Goal: Information Seeking & Learning: Learn about a topic

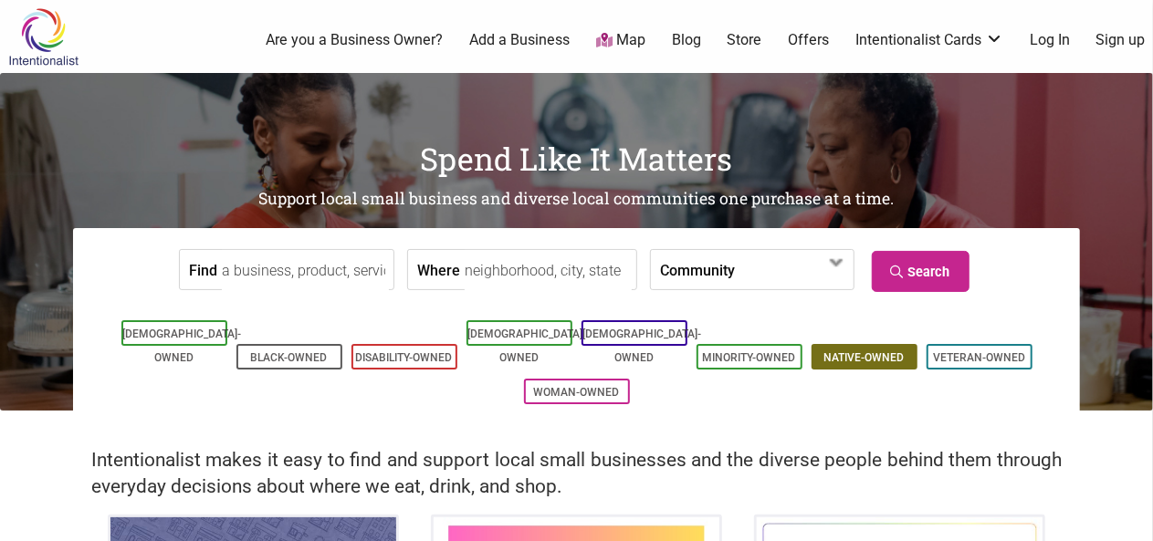
click at [869, 351] on link "Native-Owned" at bounding box center [864, 357] width 80 height 13
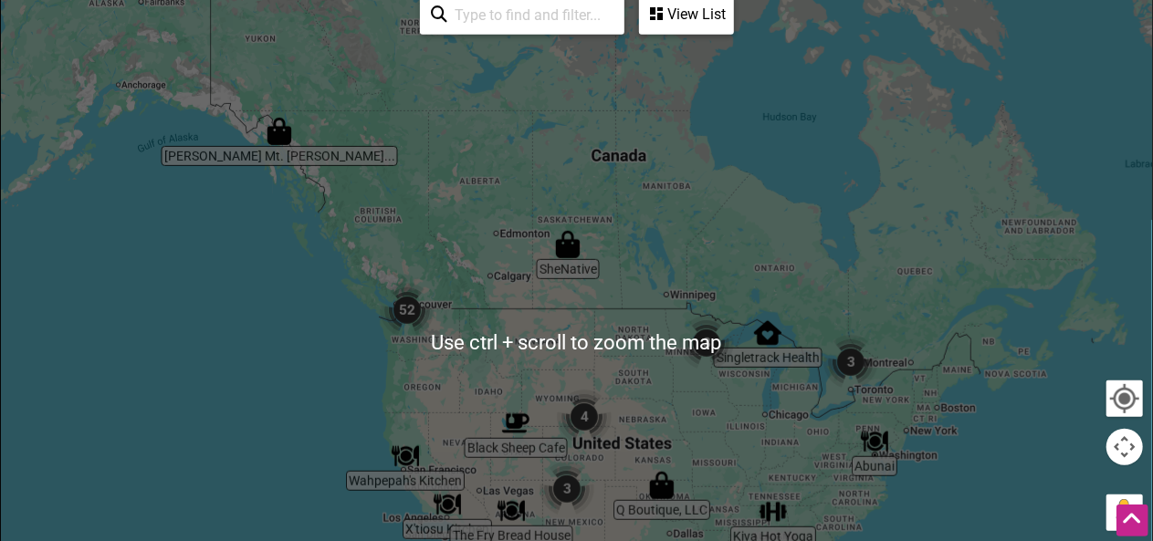
scroll to position [434, 0]
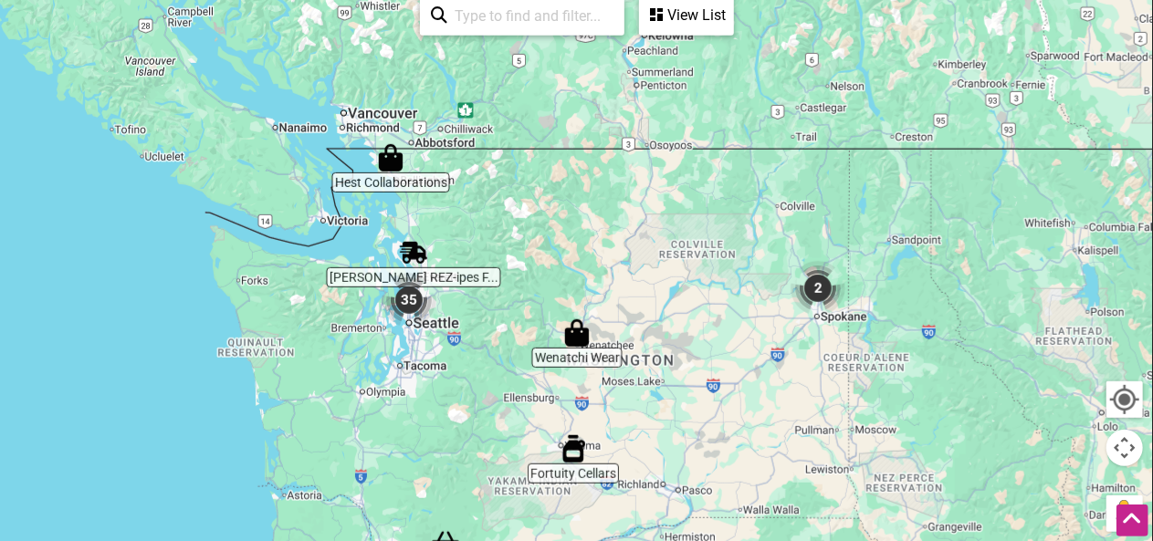
drag, startPoint x: 425, startPoint y: 313, endPoint x: 575, endPoint y: 171, distance: 207.3
click at [575, 171] on div at bounding box center [576, 344] width 1151 height 710
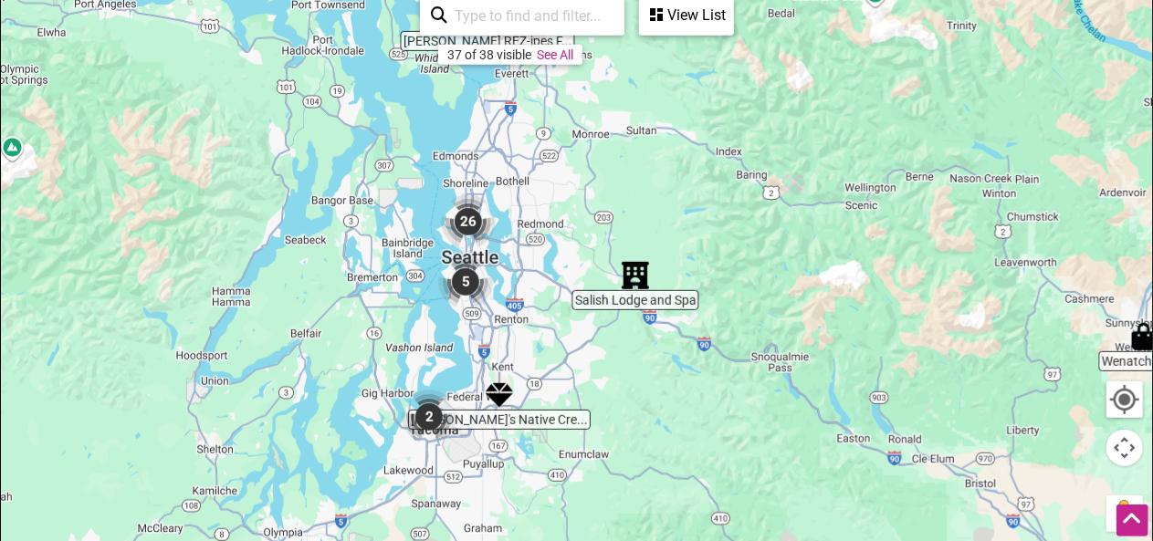
drag, startPoint x: 393, startPoint y: 338, endPoint x: 523, endPoint y: 209, distance: 183.3
click at [523, 209] on div at bounding box center [576, 344] width 1151 height 710
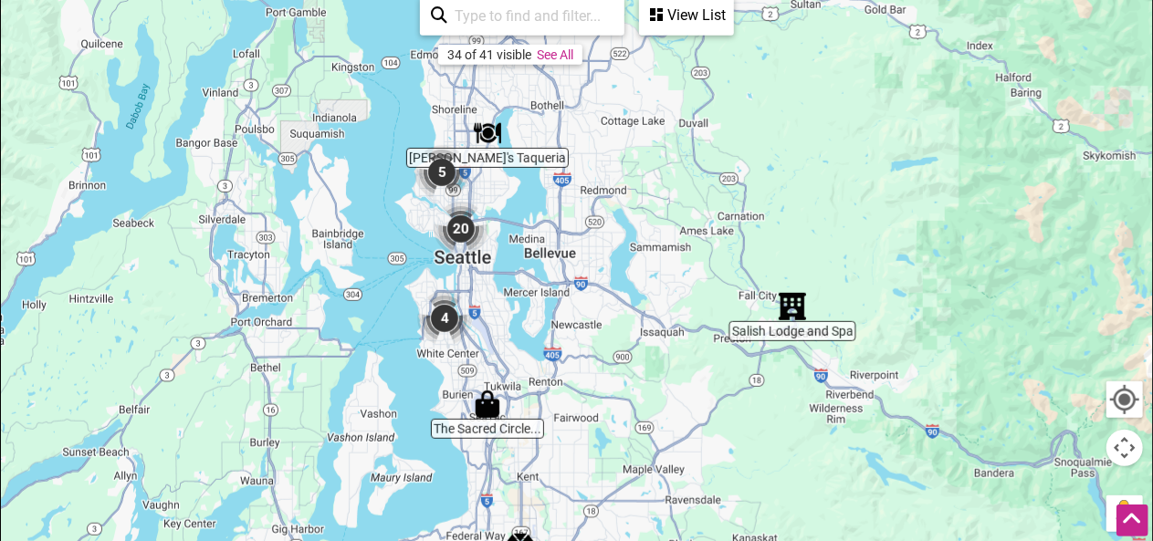
drag, startPoint x: 502, startPoint y: 289, endPoint x: 550, endPoint y: 240, distance: 68.4
click at [550, 240] on div at bounding box center [576, 344] width 1151 height 710
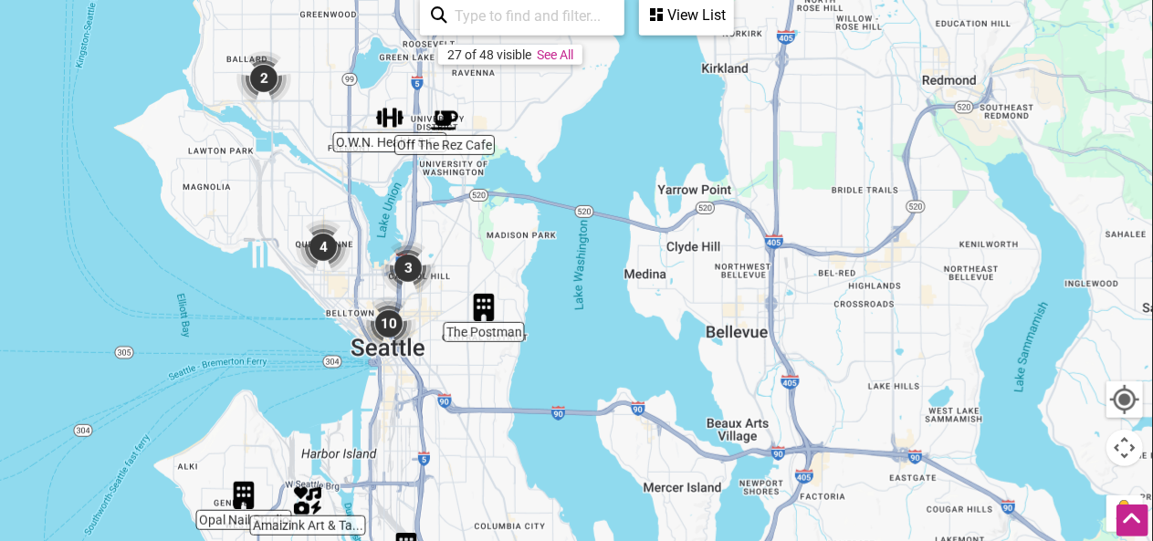
drag, startPoint x: 381, startPoint y: 241, endPoint x: 568, endPoint y: 282, distance: 191.6
click at [568, 282] on div at bounding box center [576, 344] width 1151 height 710
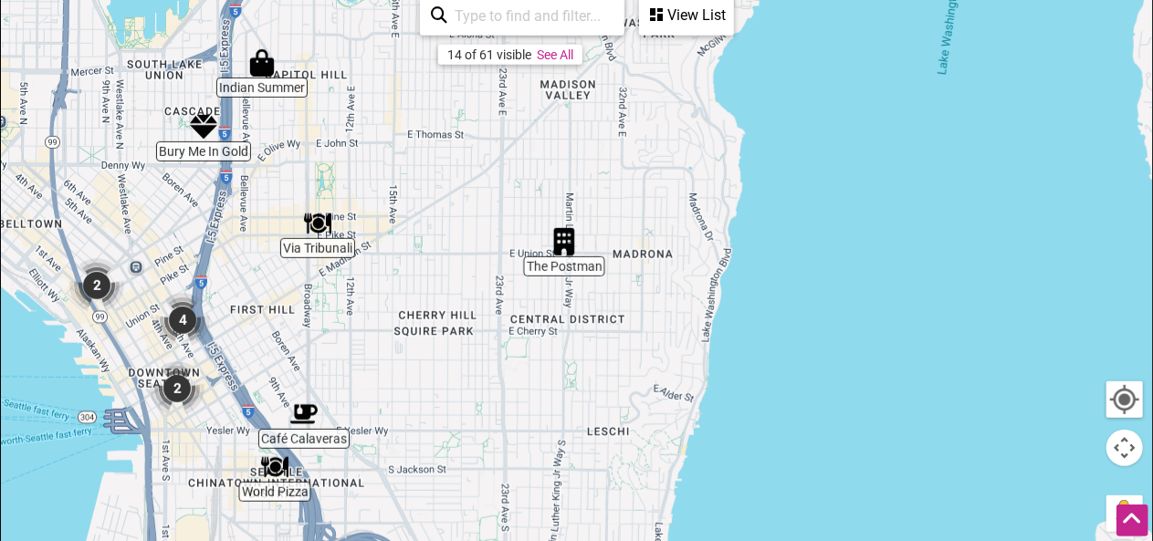
click at [318, 225] on img "Via Tribunali" at bounding box center [318, 224] width 42 height 42
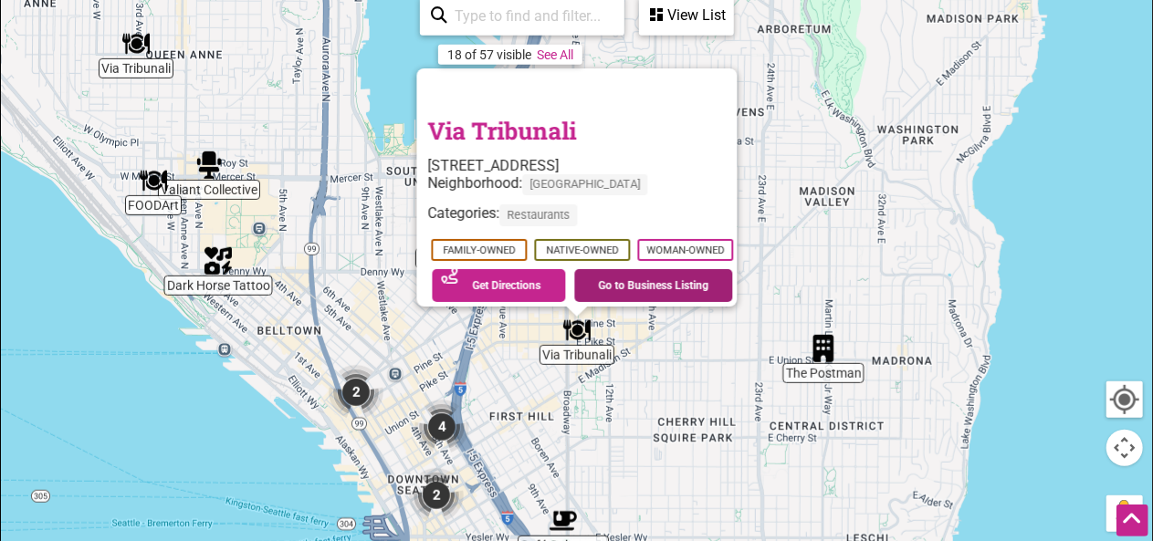
click at [685, 269] on link "Go to Business Listing" at bounding box center [653, 285] width 159 height 33
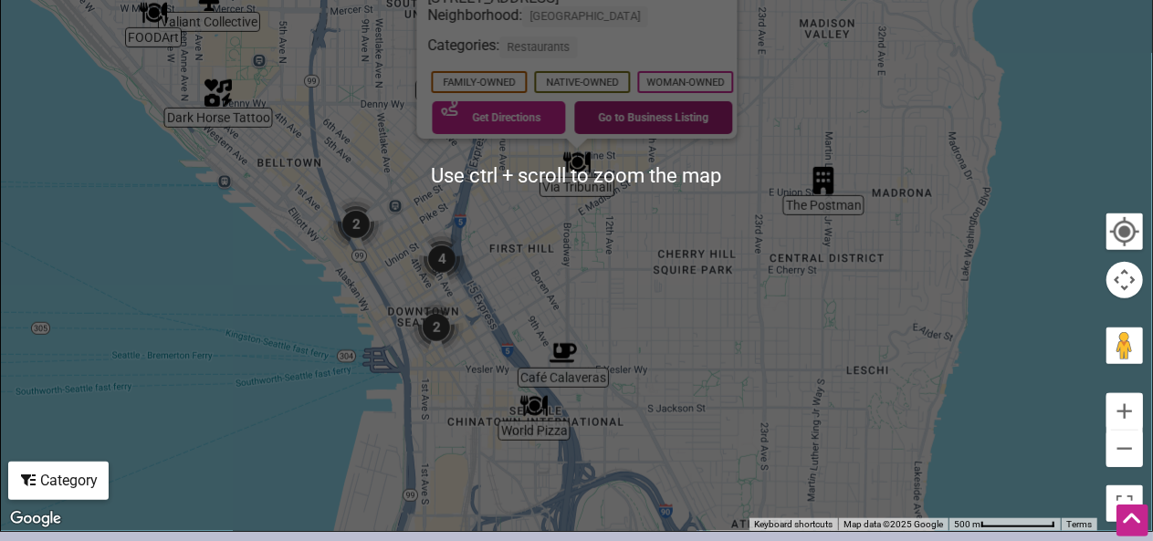
scroll to position [618, 0]
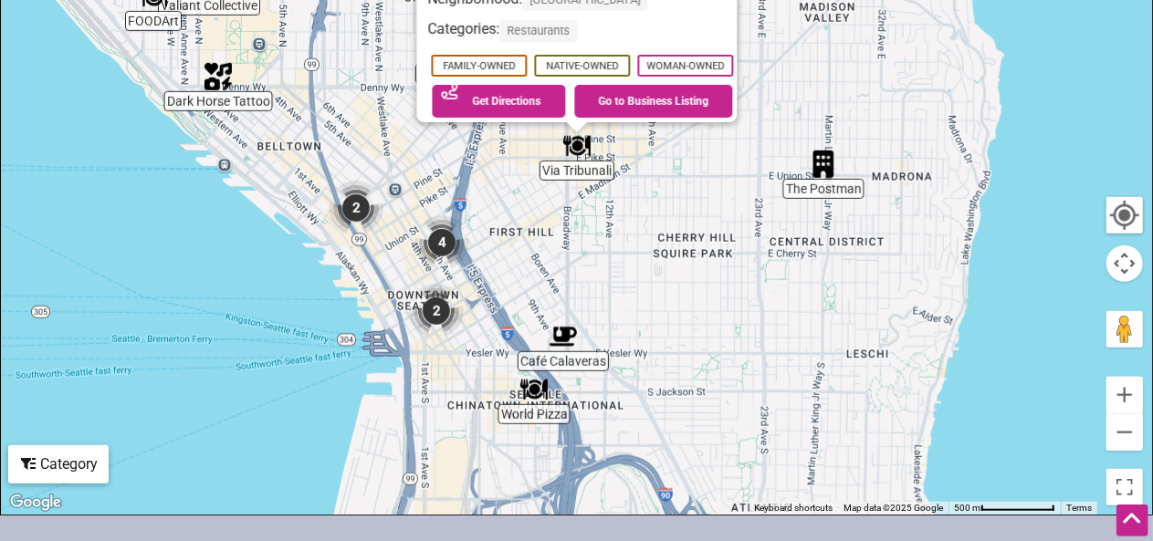
click at [530, 383] on img "World Pizza" at bounding box center [534, 390] width 42 height 42
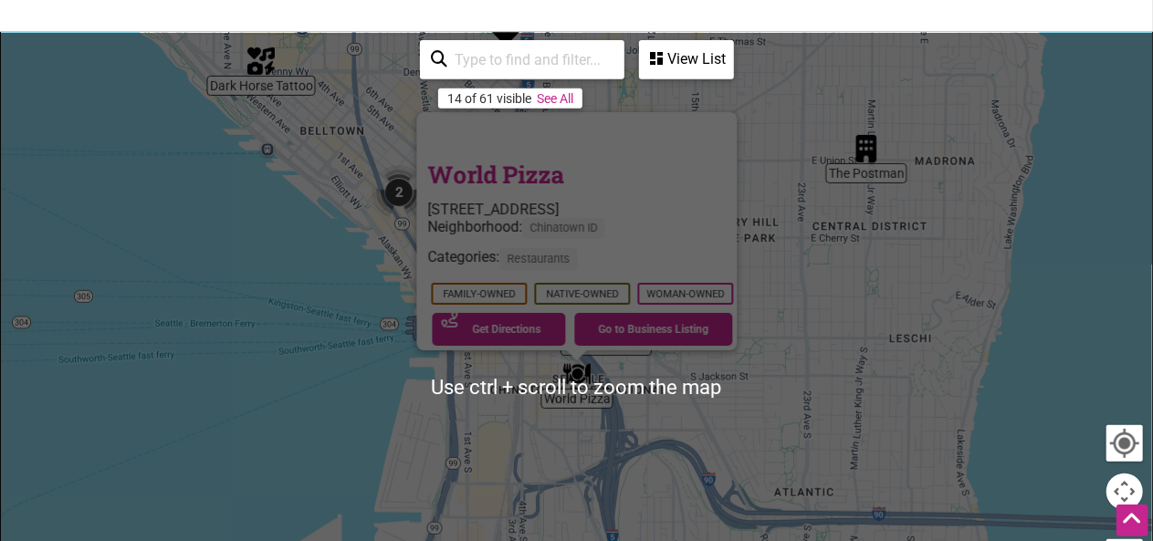
scroll to position [391, 0]
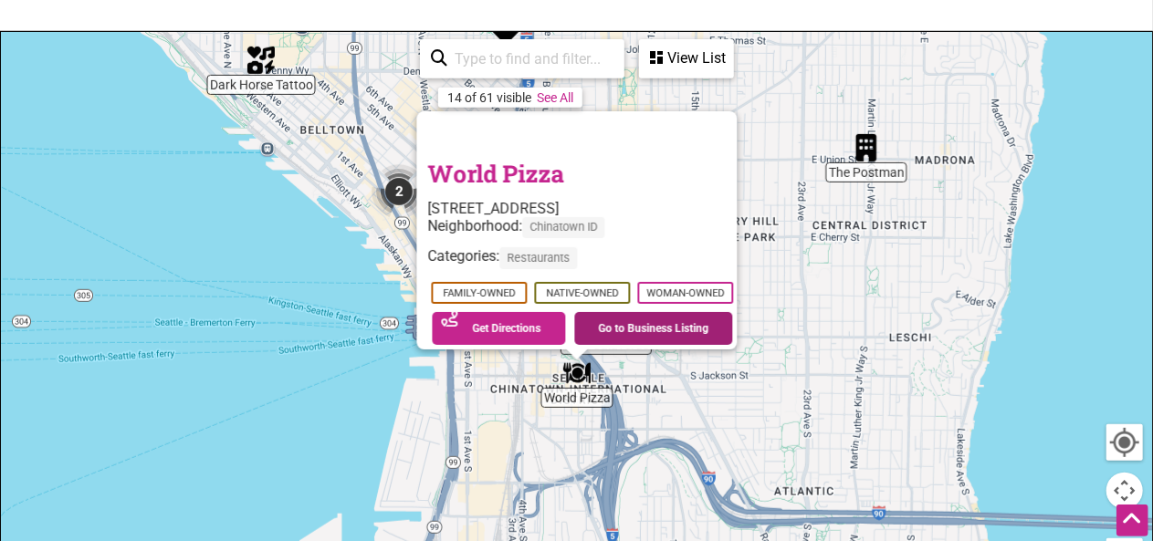
click at [679, 312] on link "Go to Business Listing" at bounding box center [653, 328] width 159 height 33
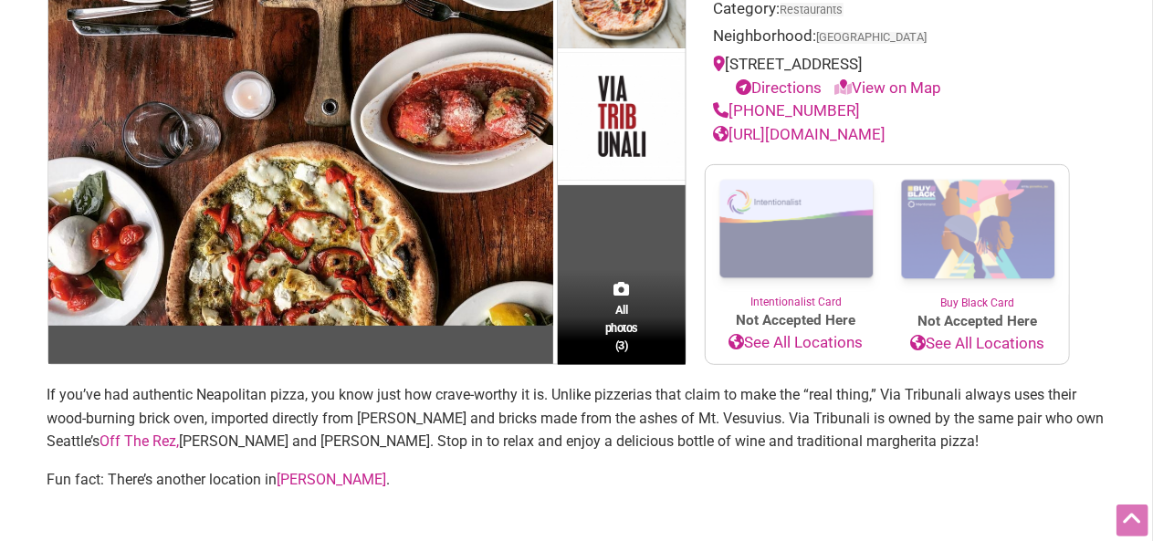
scroll to position [245, 0]
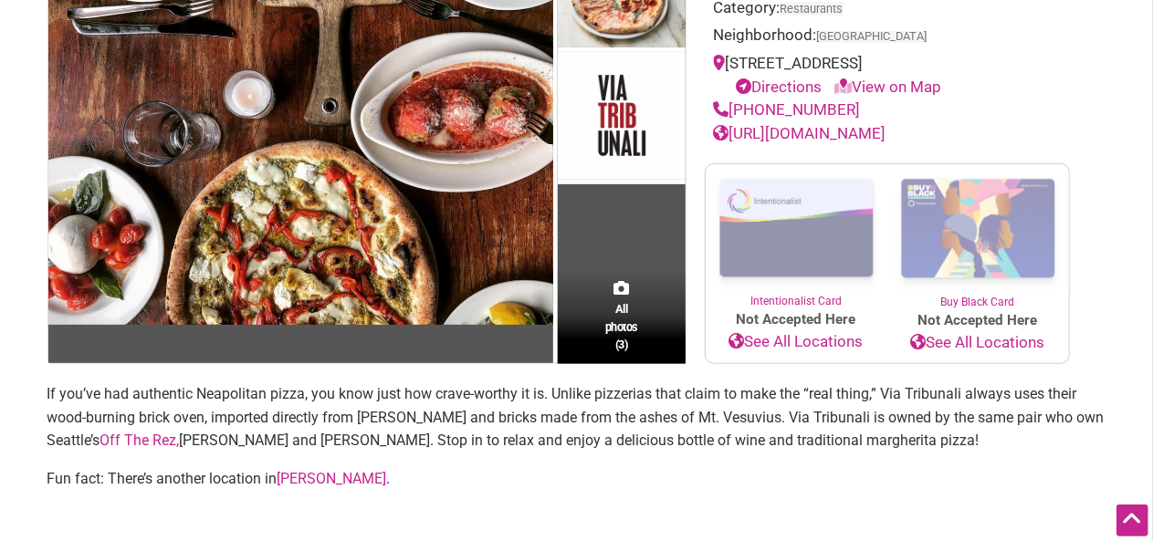
click at [105, 435] on link "Off The Rez," at bounding box center [139, 440] width 79 height 17
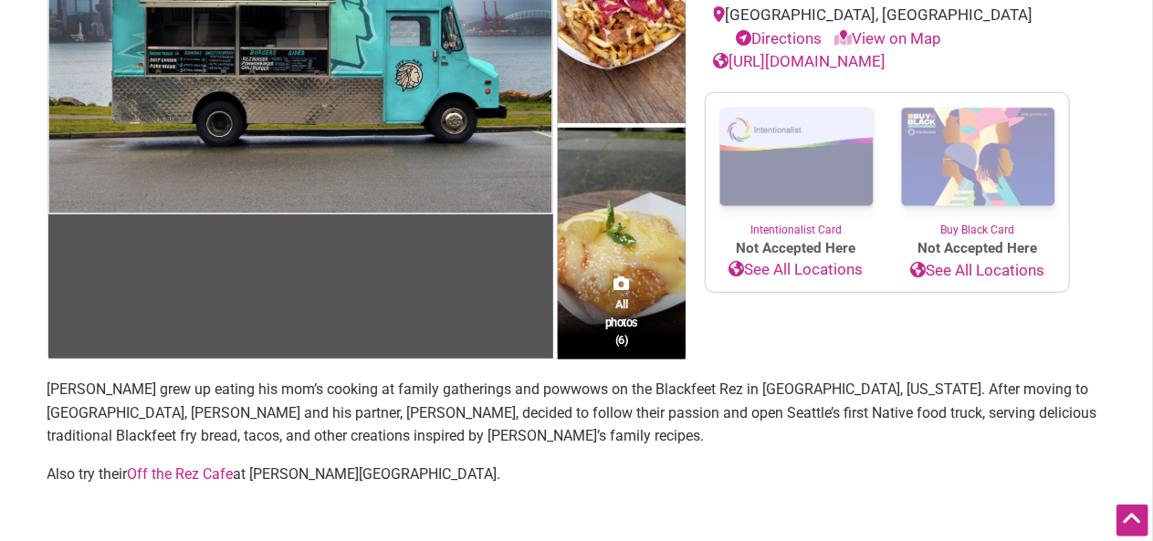
scroll to position [320, 0]
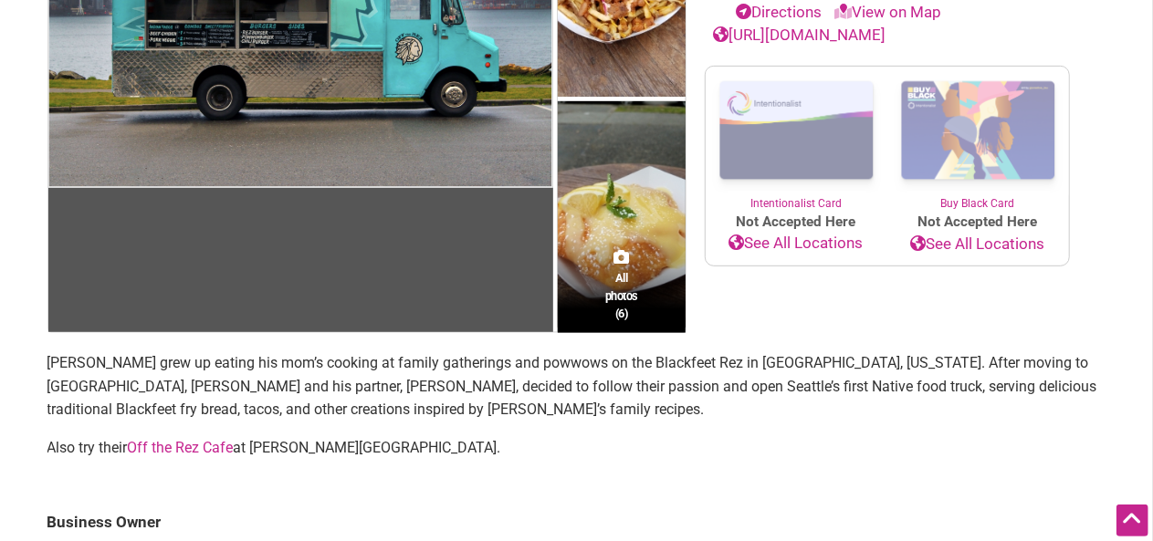
click at [187, 439] on link "Off the Rez Cafe" at bounding box center [181, 447] width 106 height 17
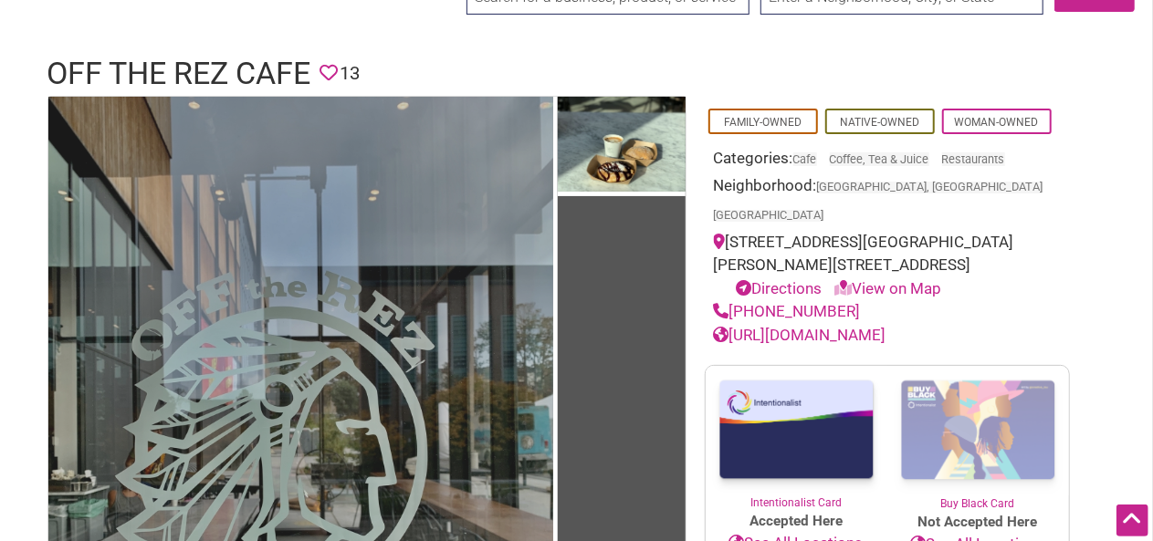
scroll to position [86, 0]
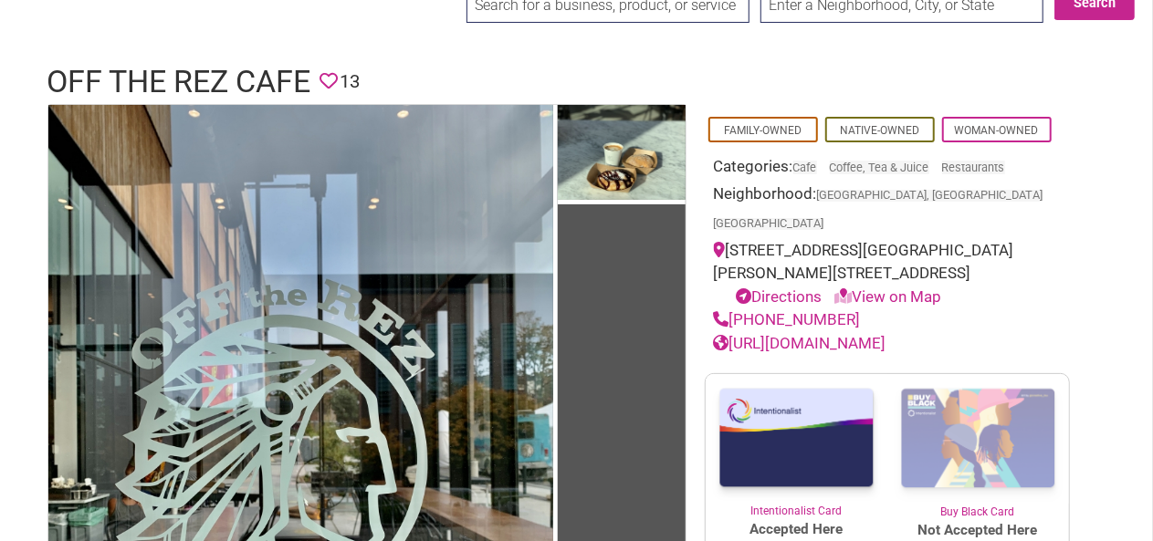
click at [877, 334] on link "https://www.offthereztruck.com" at bounding box center [800, 343] width 173 height 18
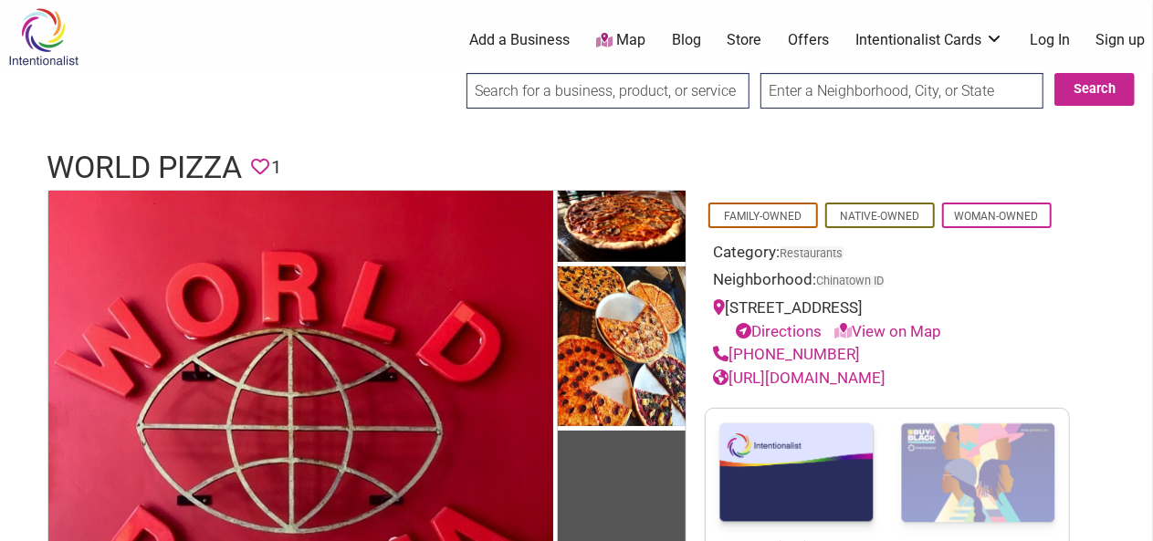
click at [45, 56] on img at bounding box center [43, 36] width 87 height 59
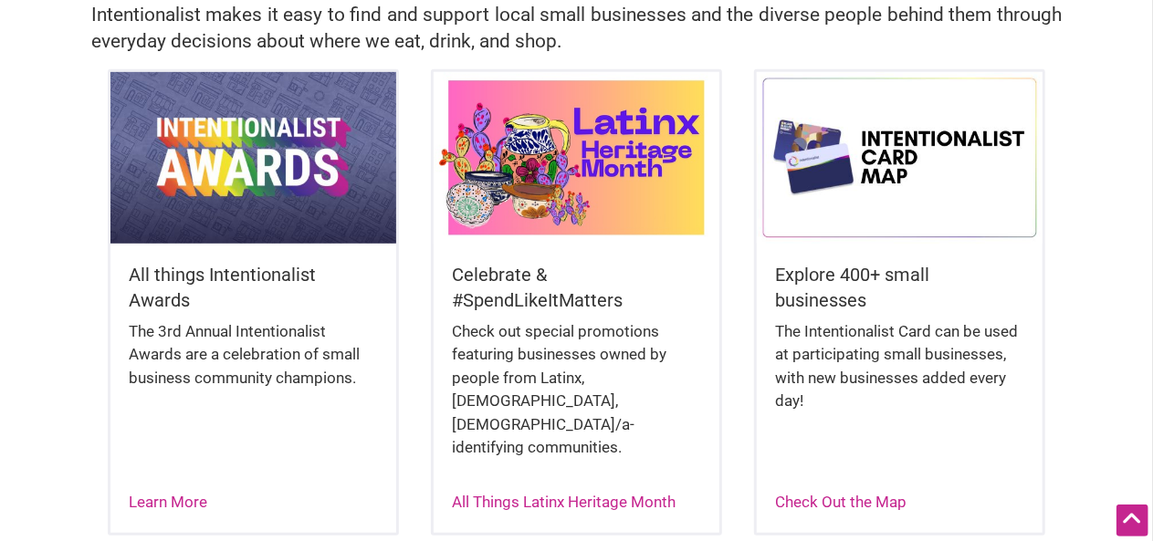
scroll to position [445, 0]
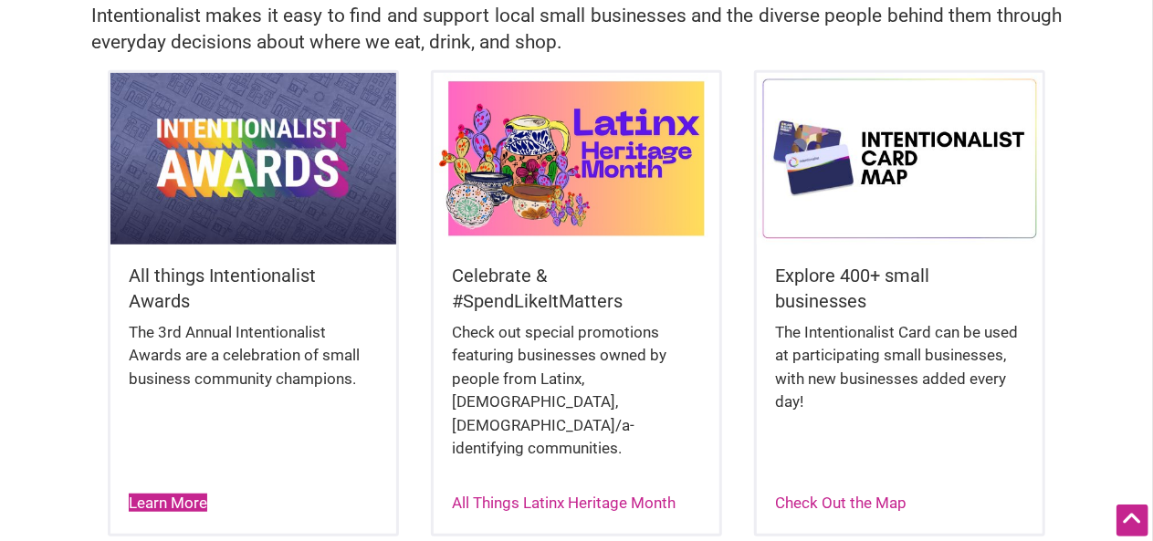
click at [183, 494] on link "Learn More" at bounding box center [168, 503] width 79 height 18
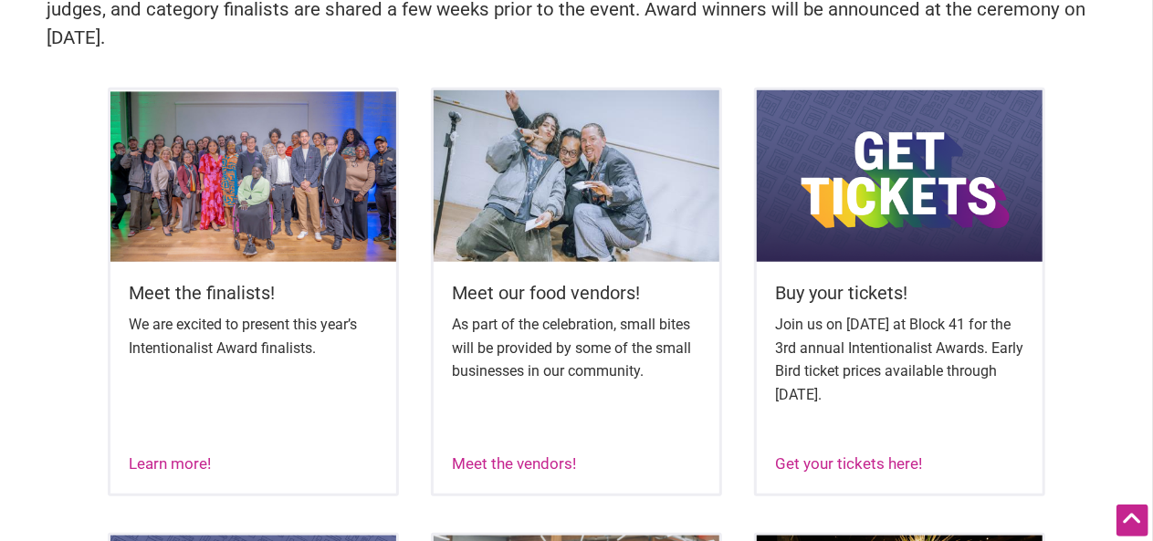
scroll to position [683, 0]
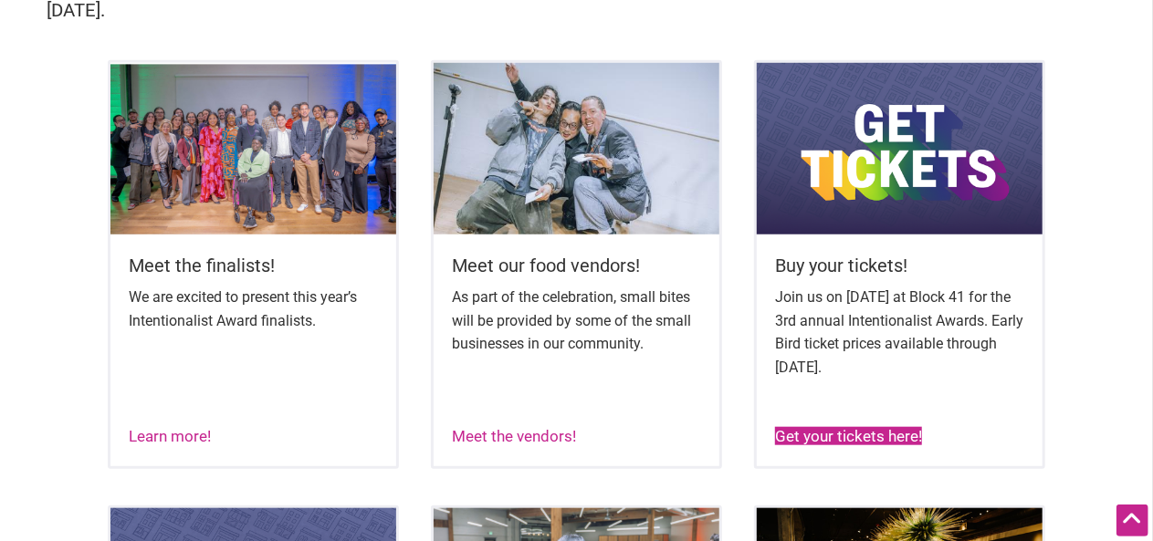
click at [883, 446] on link "Get your tickets here!" at bounding box center [848, 436] width 147 height 18
